Goal: Obtain resource: Obtain resource

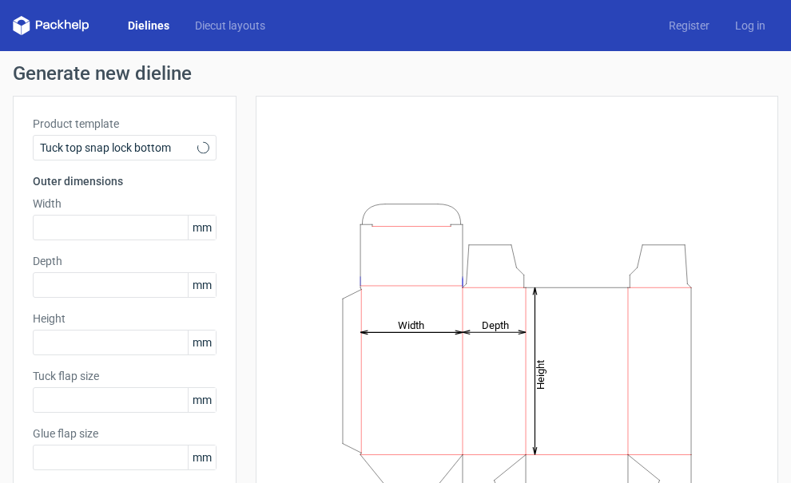
type input "15"
type input "10"
click at [185, 156] on div "Tuck top snap lock bottom" at bounding box center [125, 148] width 184 height 26
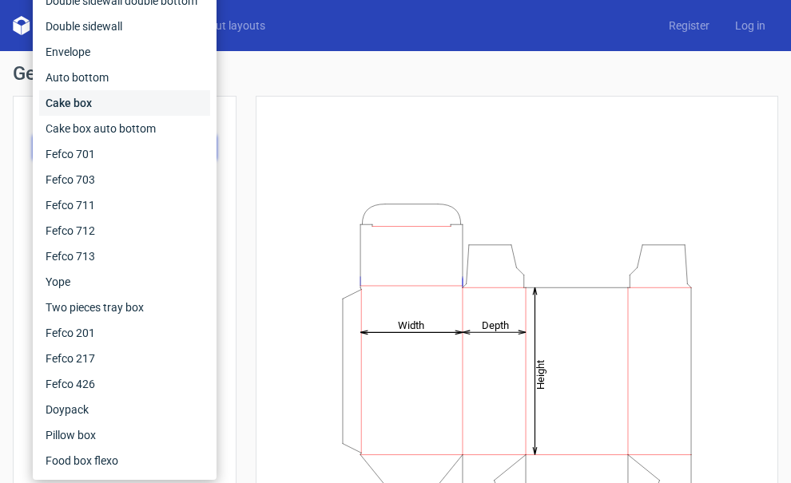
click at [166, 111] on div "Cake box" at bounding box center [124, 103] width 171 height 26
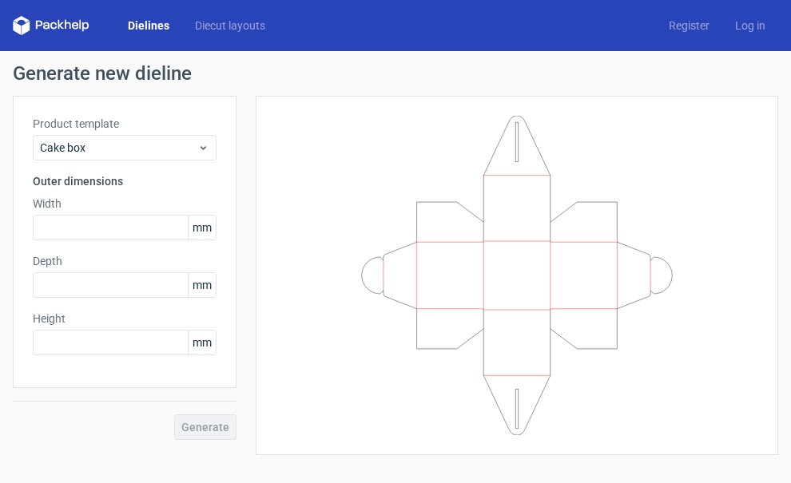
click at [216, 150] on div "Product template Cake box Outer dimensions Width mm Depth mm Height mm" at bounding box center [125, 242] width 224 height 292
click at [208, 151] on icon at bounding box center [203, 147] width 12 height 13
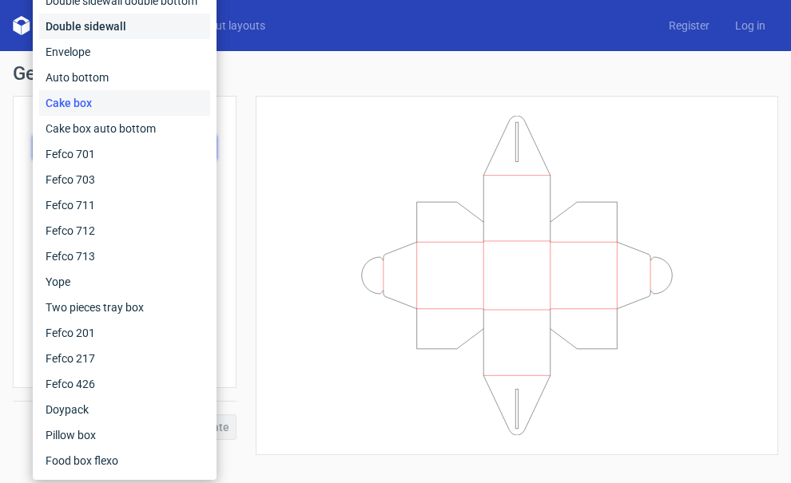
click at [153, 22] on div "Double sidewall" at bounding box center [124, 27] width 171 height 26
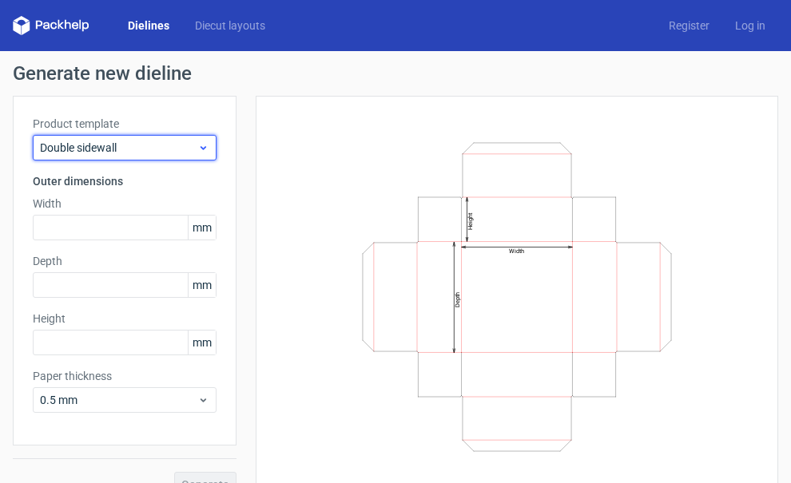
click at [167, 150] on span "Double sidewall" at bounding box center [118, 148] width 157 height 16
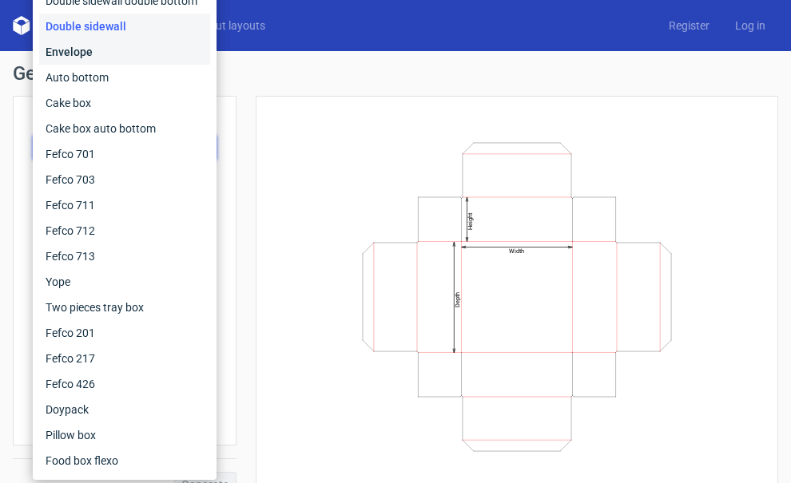
click at [144, 59] on div "Envelope" at bounding box center [124, 52] width 171 height 26
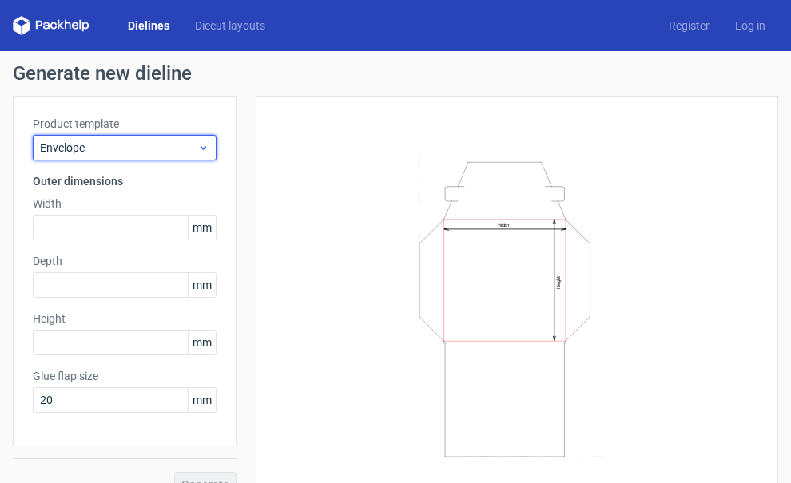
click at [149, 152] on span "Envelope" at bounding box center [118, 148] width 157 height 16
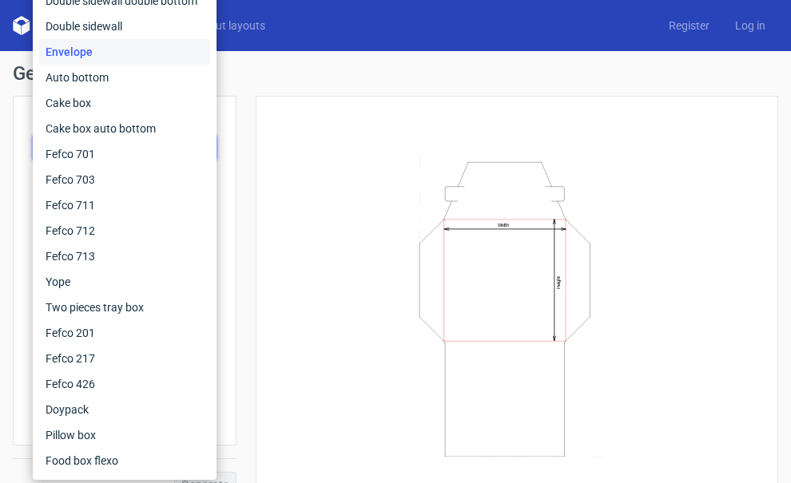
click at [295, 130] on div "Width Height" at bounding box center [517, 297] width 482 height 362
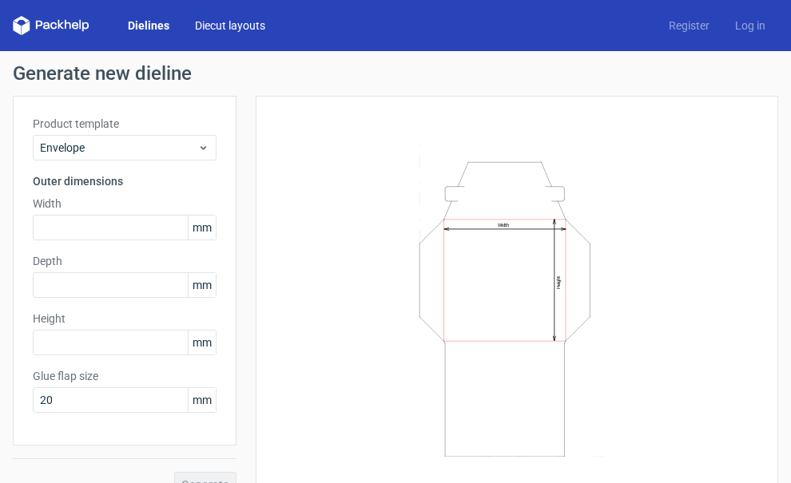
click at [264, 29] on link "Diecut layouts" at bounding box center [230, 26] width 96 height 16
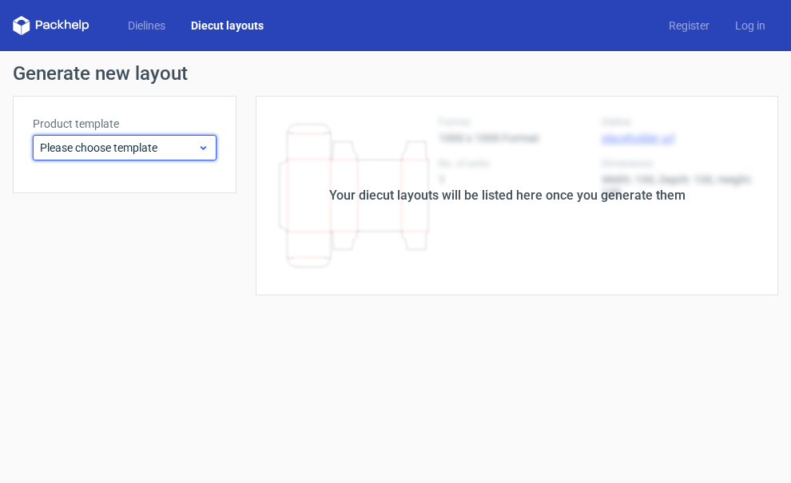
click at [193, 143] on span "Please choose template" at bounding box center [118, 148] width 157 height 16
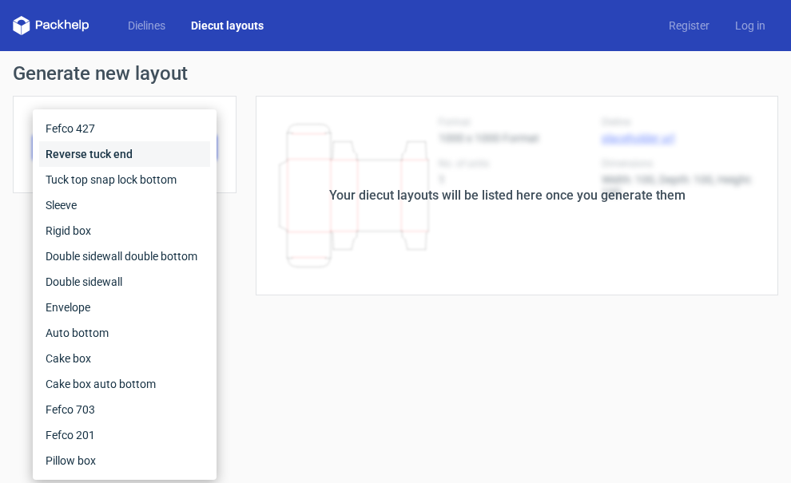
click at [147, 156] on div "Reverse tuck end" at bounding box center [124, 154] width 171 height 26
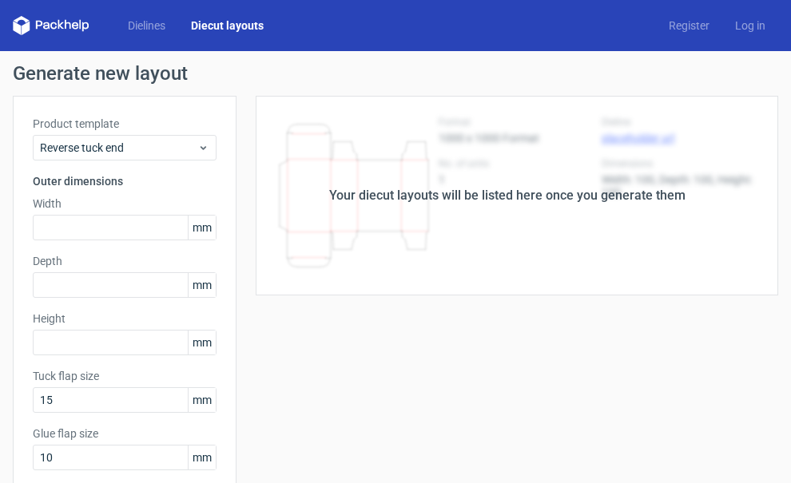
click at [74, 24] on icon at bounding box center [51, 25] width 77 height 19
click at [121, 24] on link "Dielines" at bounding box center [146, 26] width 63 height 16
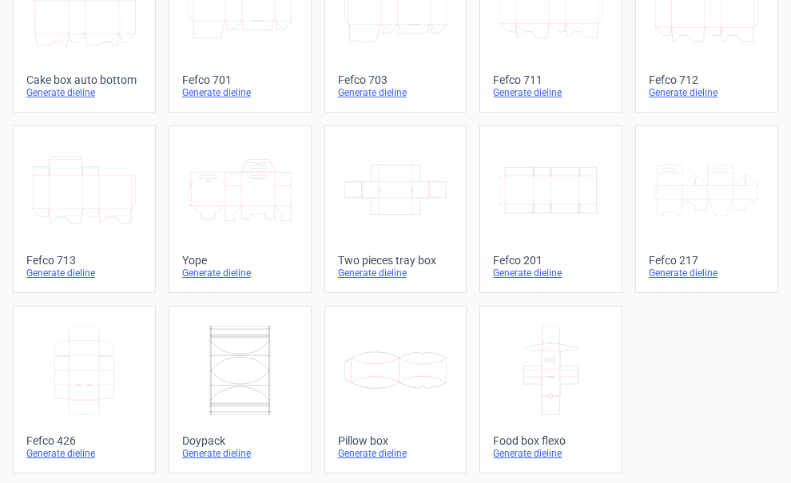
scroll to position [541, 0]
